Goal: Transaction & Acquisition: Purchase product/service

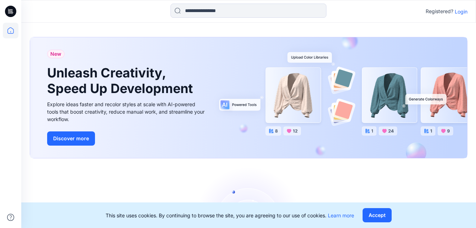
click at [461, 11] on p "Login" at bounding box center [461, 11] width 13 height 7
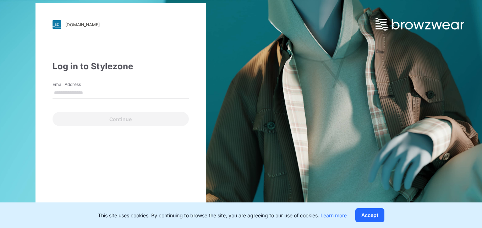
click at [94, 95] on input "Email Address" at bounding box center [121, 93] width 136 height 11
type input "**********"
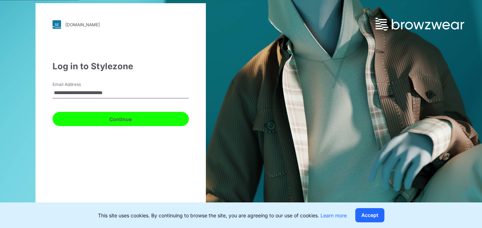
click at [115, 116] on button "Continue" at bounding box center [121, 119] width 136 height 14
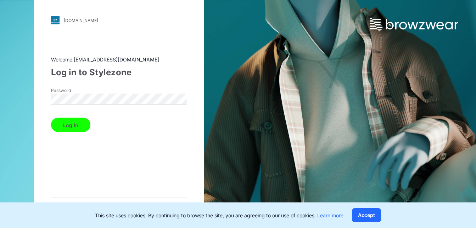
click at [72, 125] on button "Log in" at bounding box center [70, 125] width 39 height 14
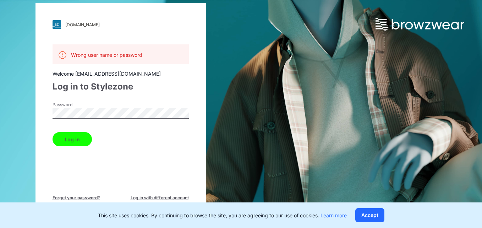
click at [67, 131] on div "Log in" at bounding box center [121, 137] width 136 height 17
click at [67, 138] on button "Log in" at bounding box center [72, 139] width 39 height 14
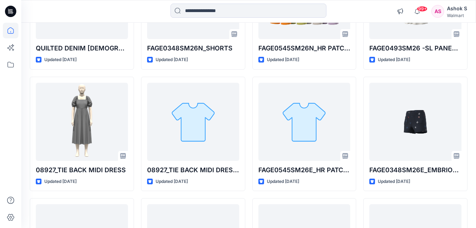
scroll to position [509, 0]
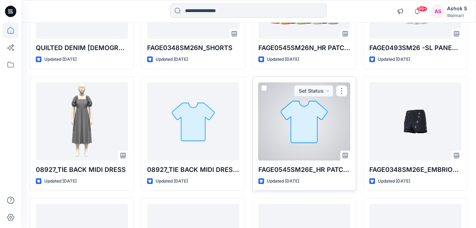
click at [290, 148] on div at bounding box center [305, 121] width 92 height 78
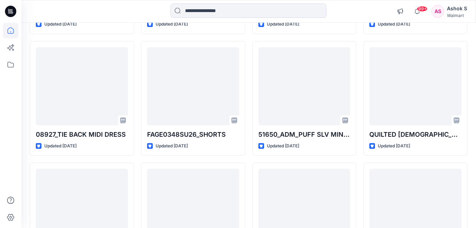
scroll to position [1587, 0]
